Goal: Navigation & Orientation: Understand site structure

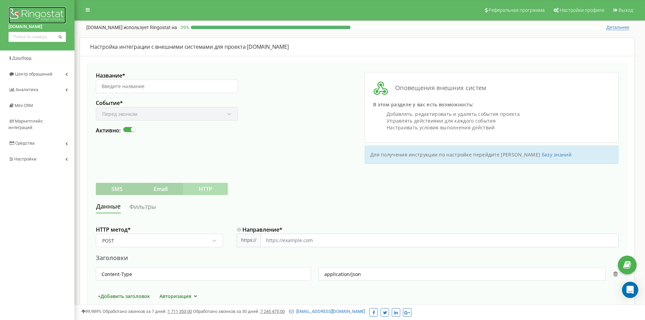
click at [35, 14] on img at bounding box center [37, 15] width 58 height 17
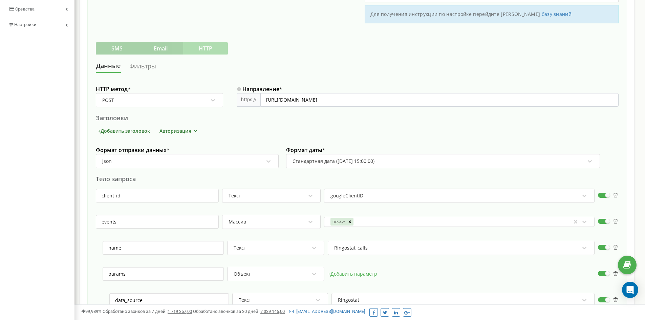
scroll to position [138, 0]
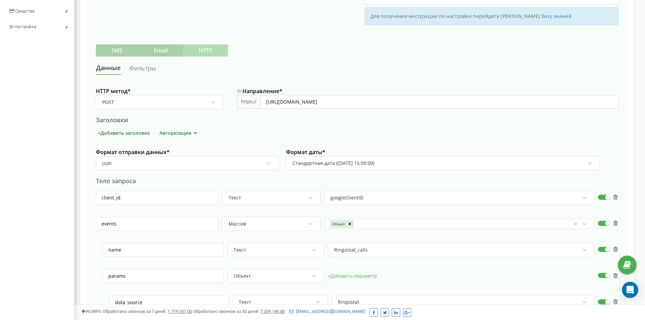
click at [146, 66] on link "Фильтры" at bounding box center [142, 68] width 27 height 13
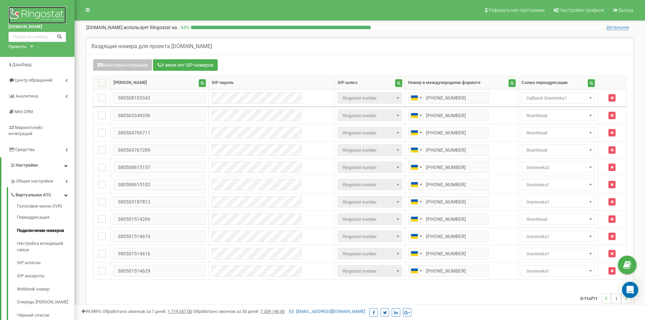
click at [43, 13] on img at bounding box center [37, 15] width 58 height 17
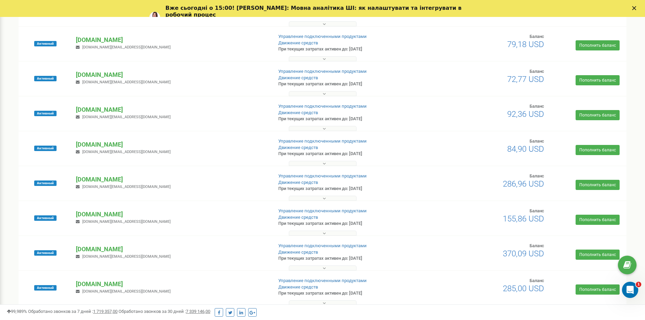
scroll to position [303, 0]
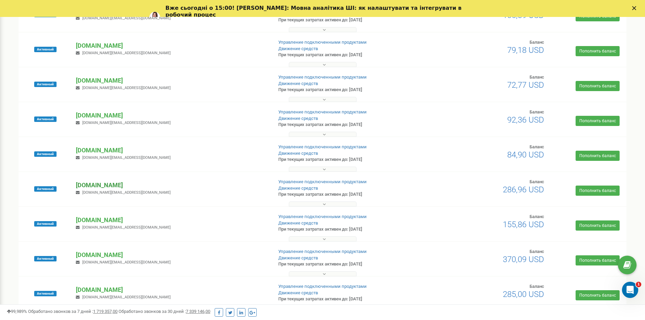
click at [102, 184] on p "[DOMAIN_NAME]" at bounding box center [171, 185] width 191 height 9
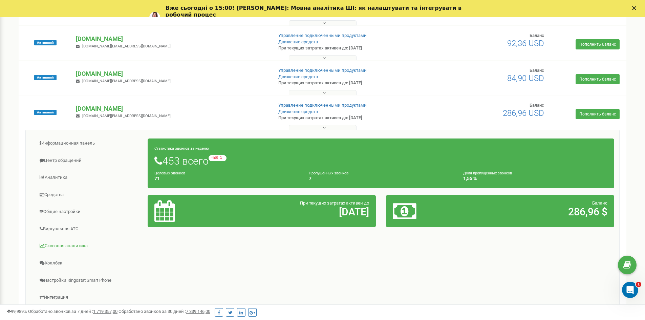
scroll to position [472, 0]
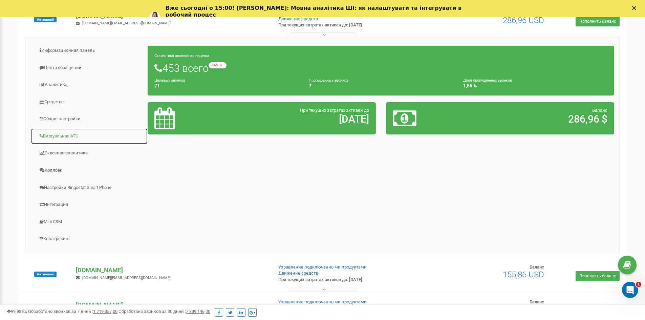
click at [57, 134] on link "Виртуальная АТС" at bounding box center [89, 136] width 117 height 17
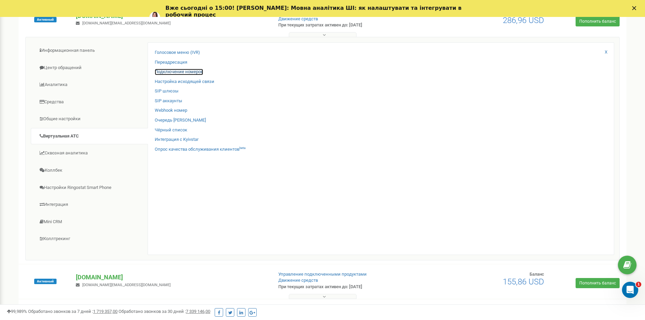
click at [173, 71] on link "Подключение номеров" at bounding box center [179, 72] width 48 height 6
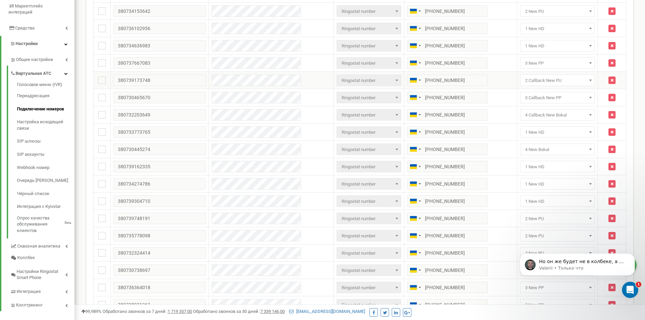
scroll to position [135, 0]
